Goal: Navigation & Orientation: Find specific page/section

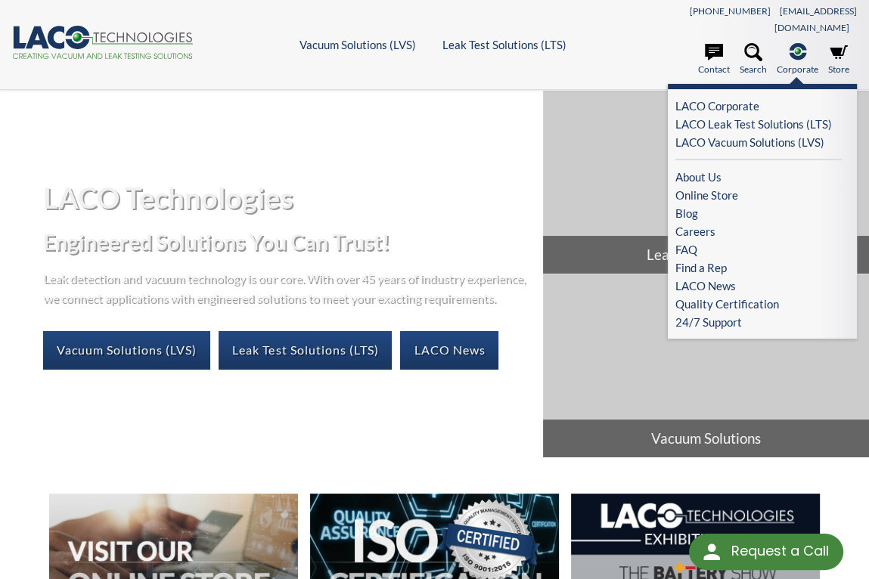
click at [801, 44] on icon ".st-0{fill:#193661;} .st-1{fill:url(#SVGID_1_a);}" at bounding box center [797, 52] width 18 height 18
click at [706, 168] on link "About Us" at bounding box center [758, 177] width 166 height 18
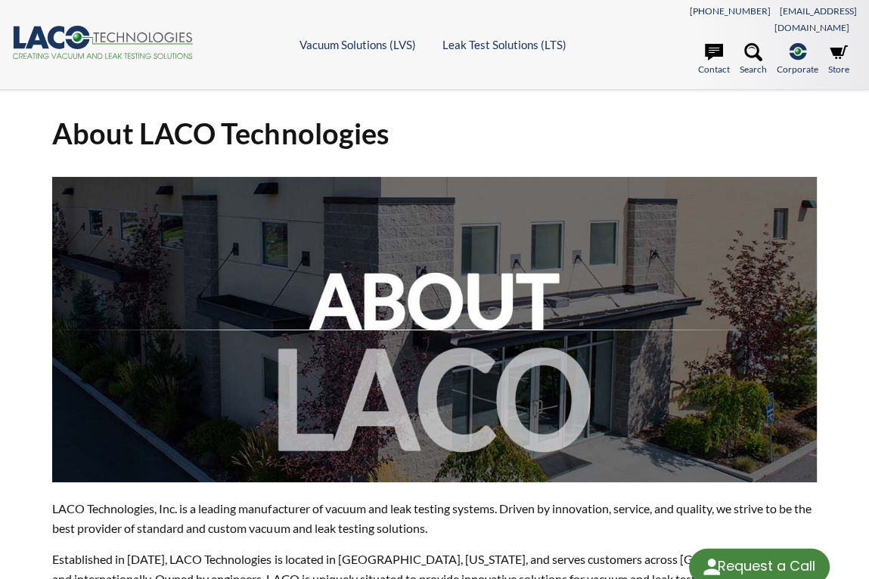
select select "Language Translate Widget"
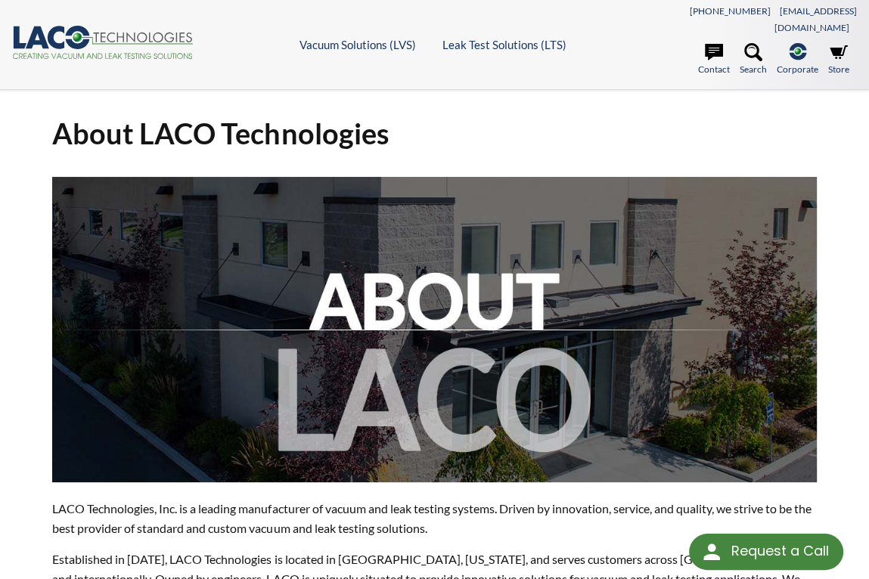
click at [99, 45] on icon ".cls-1{fill:#193661;}.cls-2{fill:#58595b;}.cls-3{fill:url(#radial-gradient);}.c…" at bounding box center [102, 42] width 181 height 33
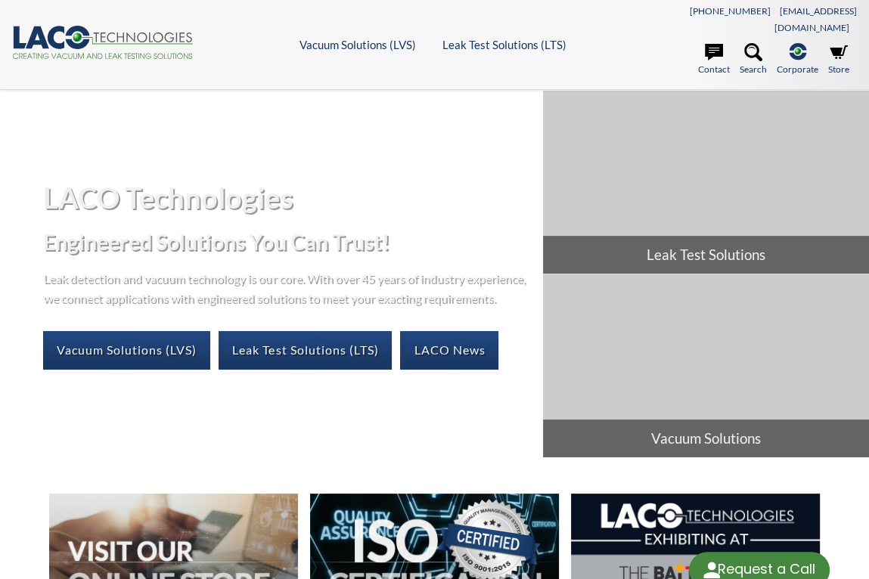
select select "Language Translate Widget"
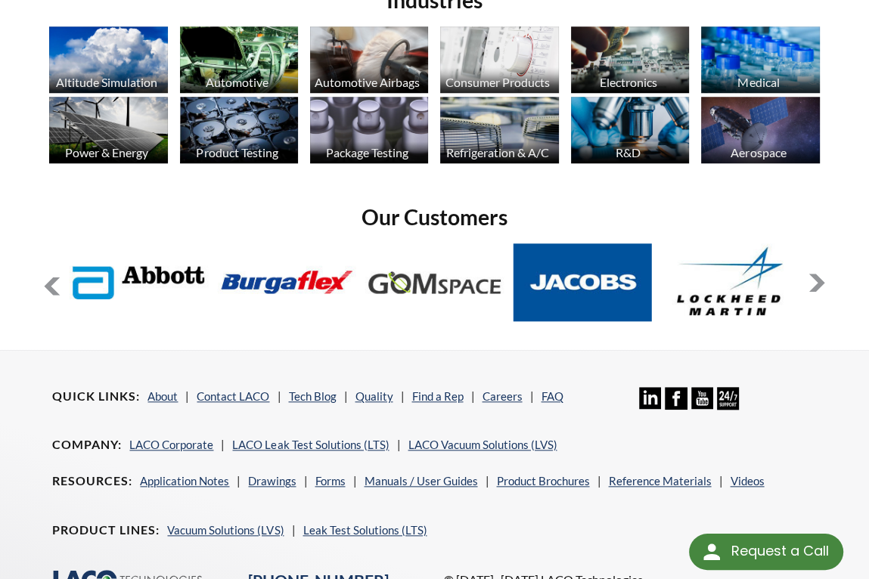
scroll to position [983, 0]
